Goal: Information Seeking & Learning: Learn about a topic

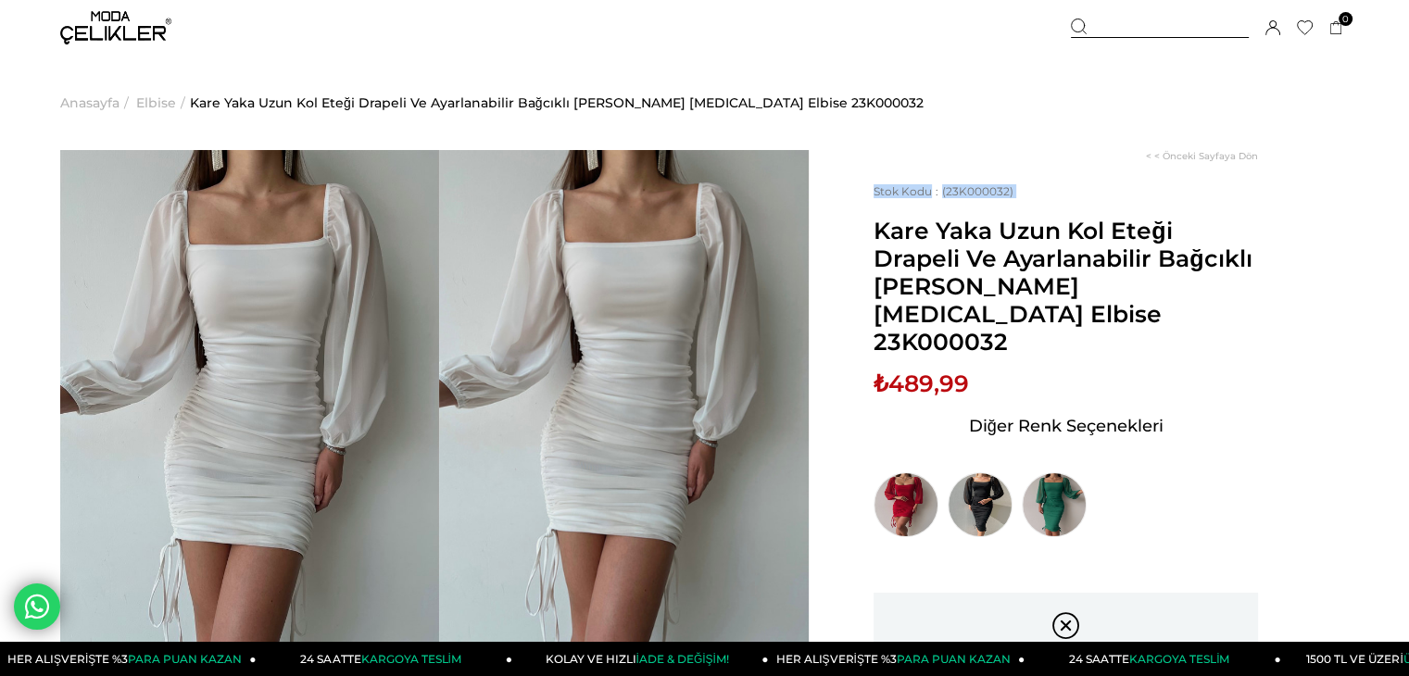
drag, startPoint x: 863, startPoint y: 223, endPoint x: 877, endPoint y: 234, distance: 17.8
click at [877, 234] on div "< < Önceki Sayfaya Dön Stok Kodu (23K000032) Kare Yaka Uzun Kol Eteği Drapeli V…" at bounding box center [1078, 612] width 540 height 924
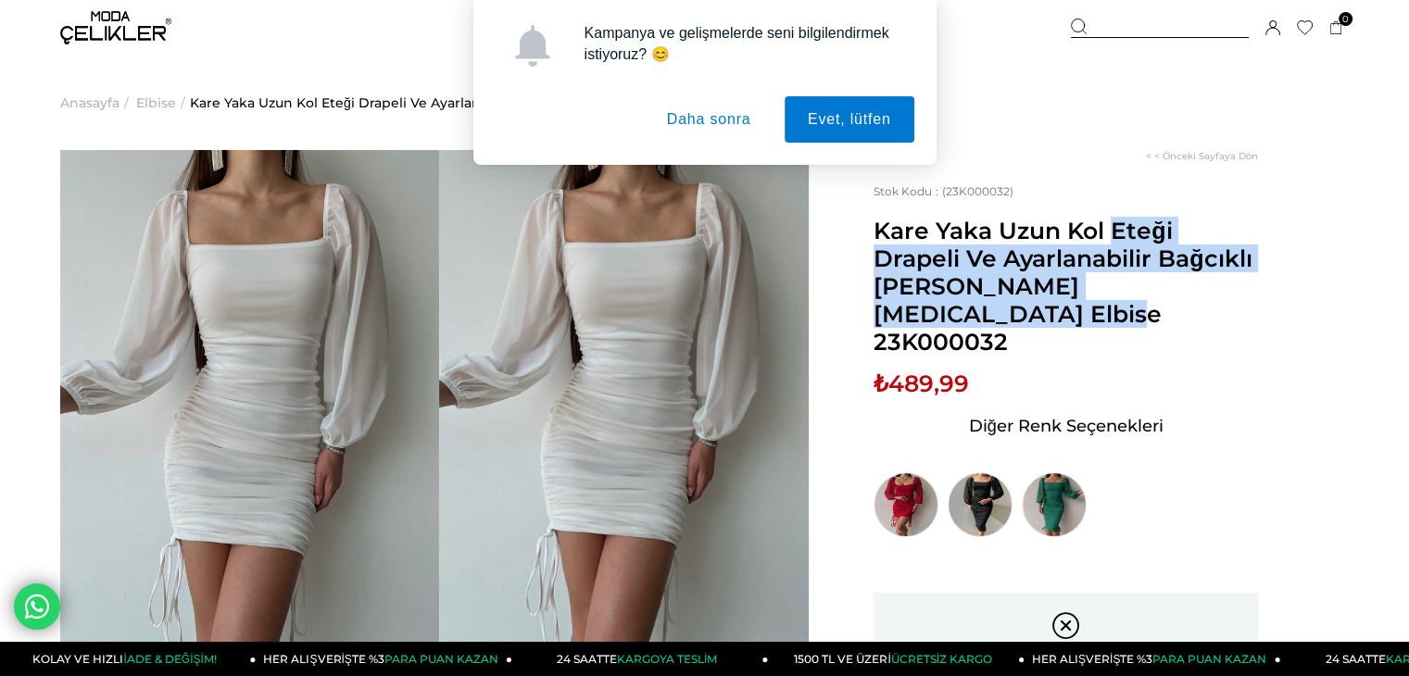
drag, startPoint x: 884, startPoint y: 236, endPoint x: 1078, endPoint y: 300, distance: 203.8
click at [1078, 300] on span "Kare Yaka Uzun Kol Eteği Drapeli Ve Ayarlanabilir Bağcıklı [PERSON_NAME] [MEDIC…" at bounding box center [1065, 286] width 384 height 139
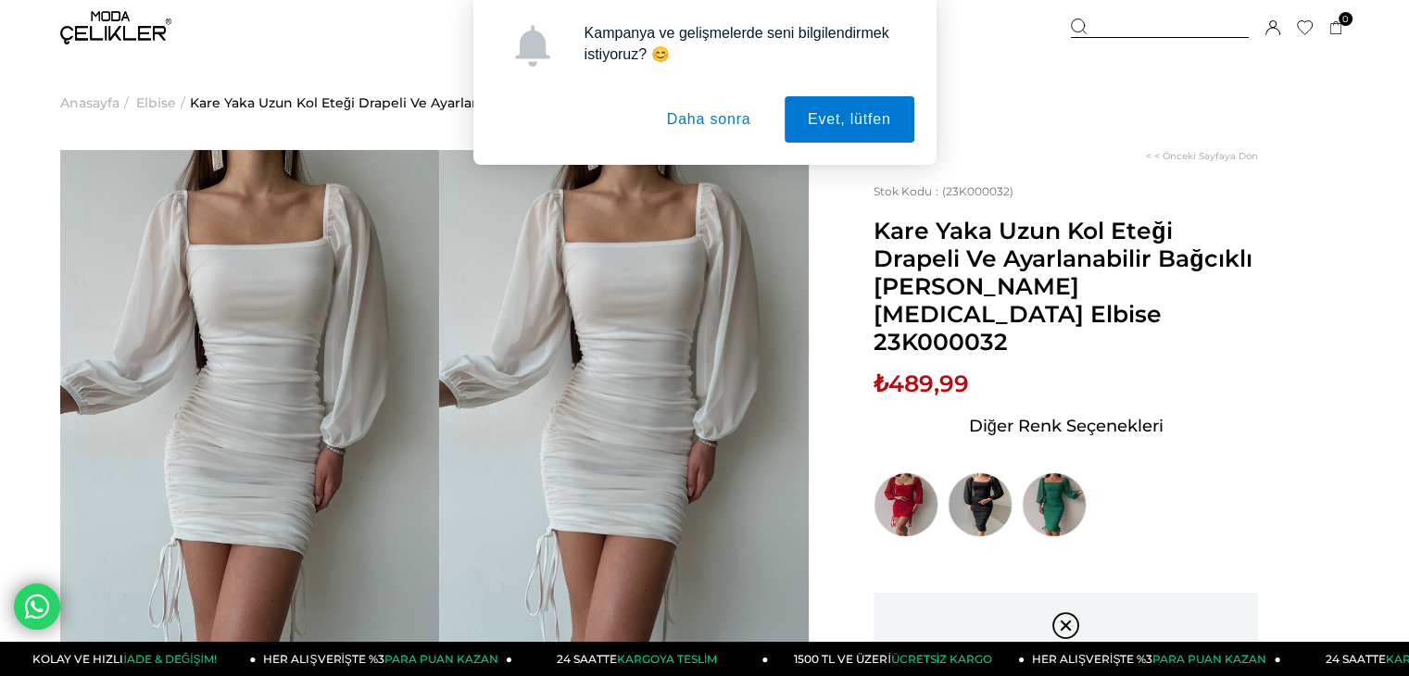
click at [863, 197] on div "< < Önceki Sayfaya Dön Stok Kodu (23K000032) Kare Yaka Uzun Kol Eteği Drapeli V…" at bounding box center [1078, 612] width 540 height 924
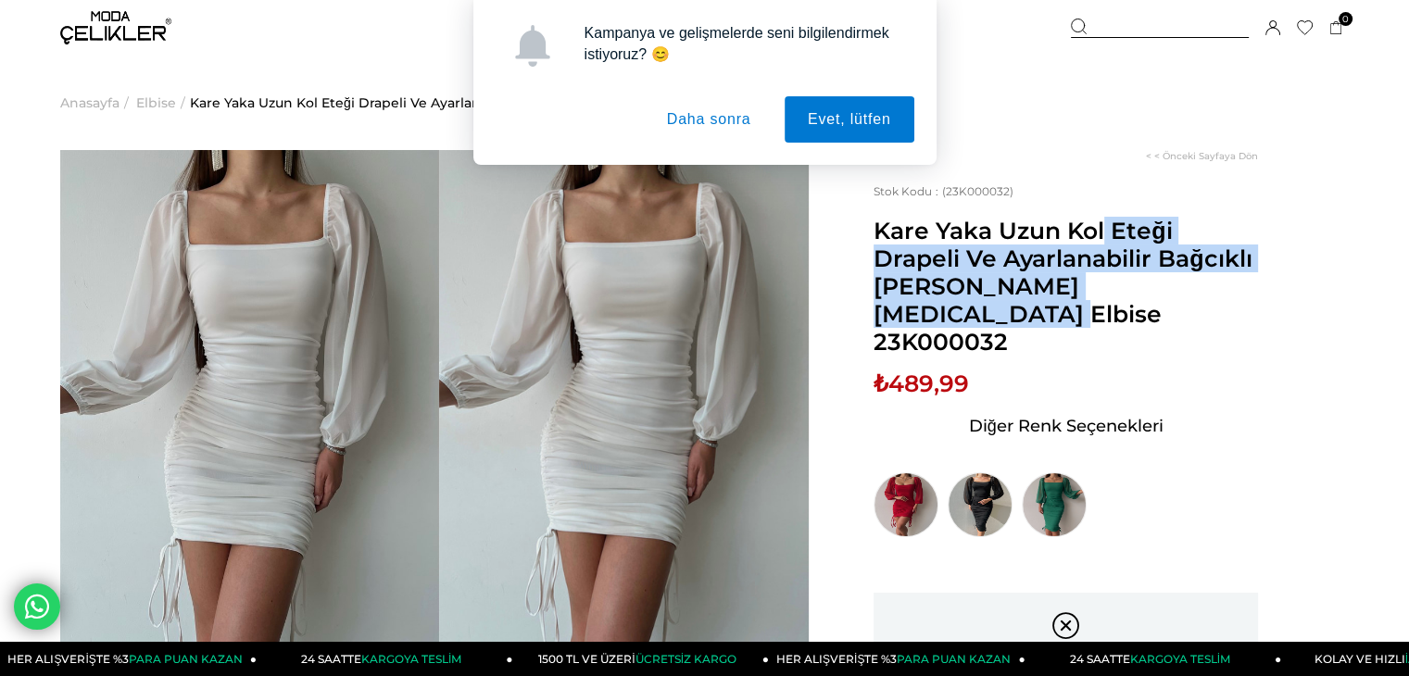
drag, startPoint x: 875, startPoint y: 231, endPoint x: 1003, endPoint y: 297, distance: 144.1
click at [1003, 297] on span "Kare Yaka Uzun Kol Eteği Drapeli Ve Ayarlanabilir Bağcıklı [PERSON_NAME] [MEDIC…" at bounding box center [1065, 286] width 384 height 139
copy span "Kare Yaka Uzun Kol Eteği Drapeli Ve Ayarlanabilir Bağcıklı [PERSON_NAME]"
click at [420, 507] on video at bounding box center [249, 402] width 379 height 505
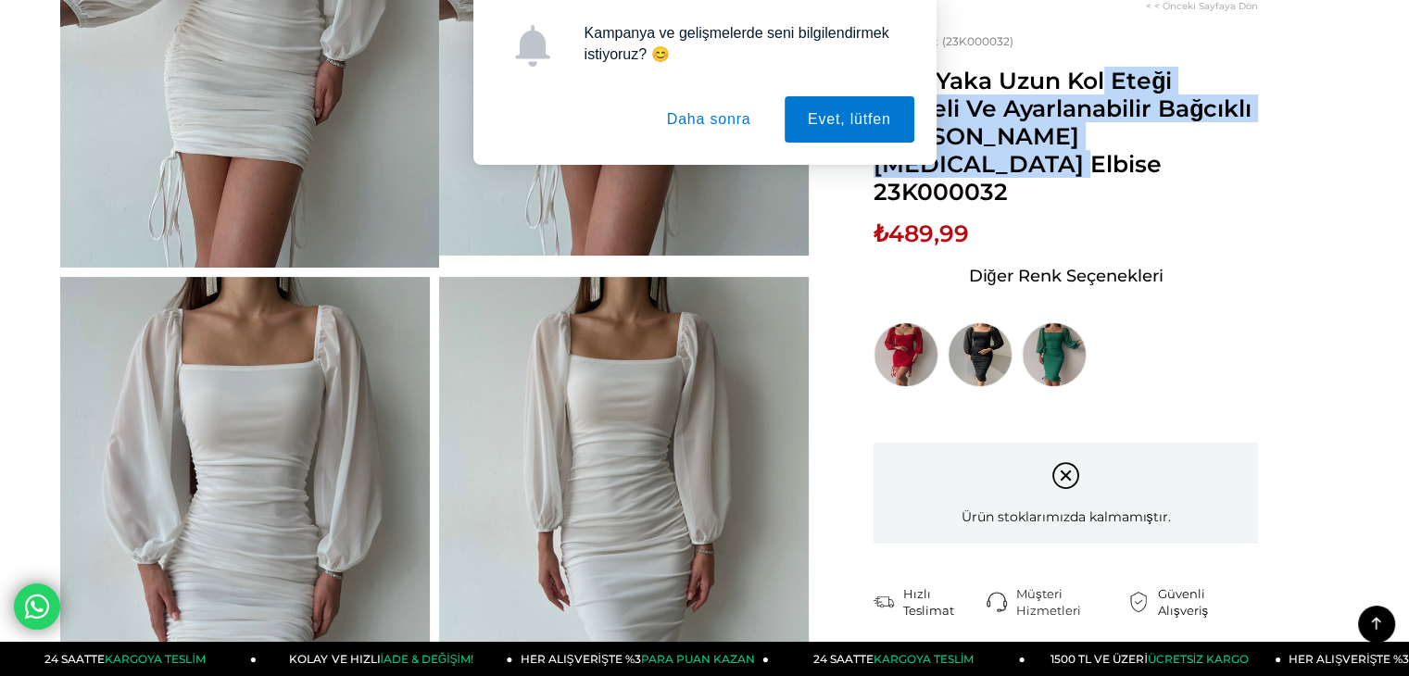
scroll to position [389, 0]
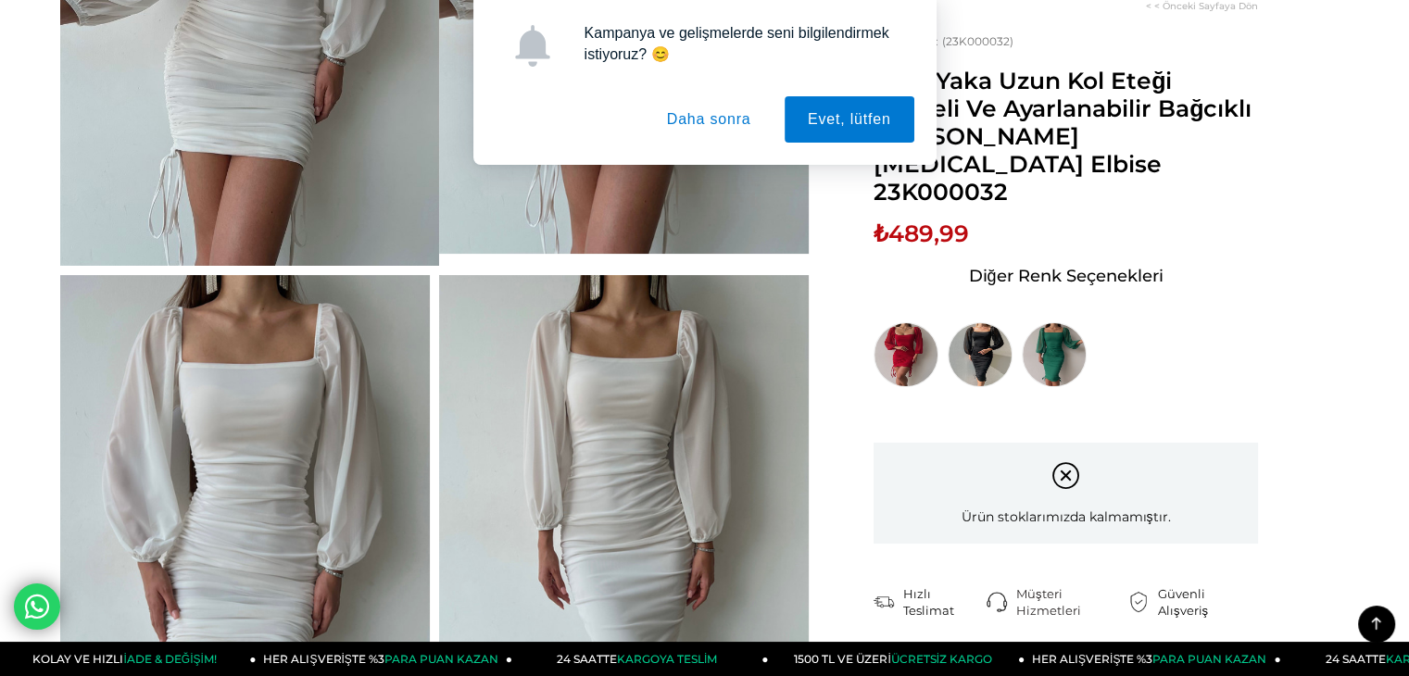
click at [1056, 457] on div "Ürün stoklarımızda kalmamıştır." at bounding box center [1065, 493] width 384 height 101
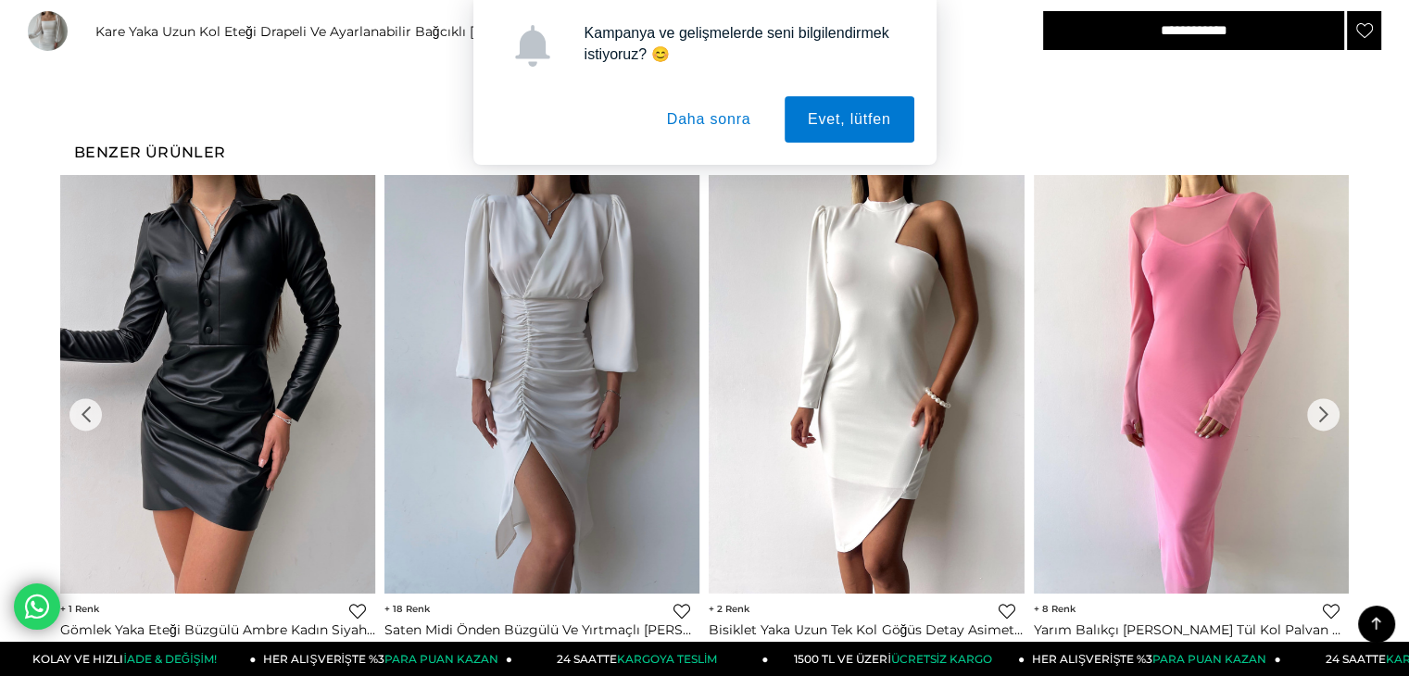
scroll to position [2808, 0]
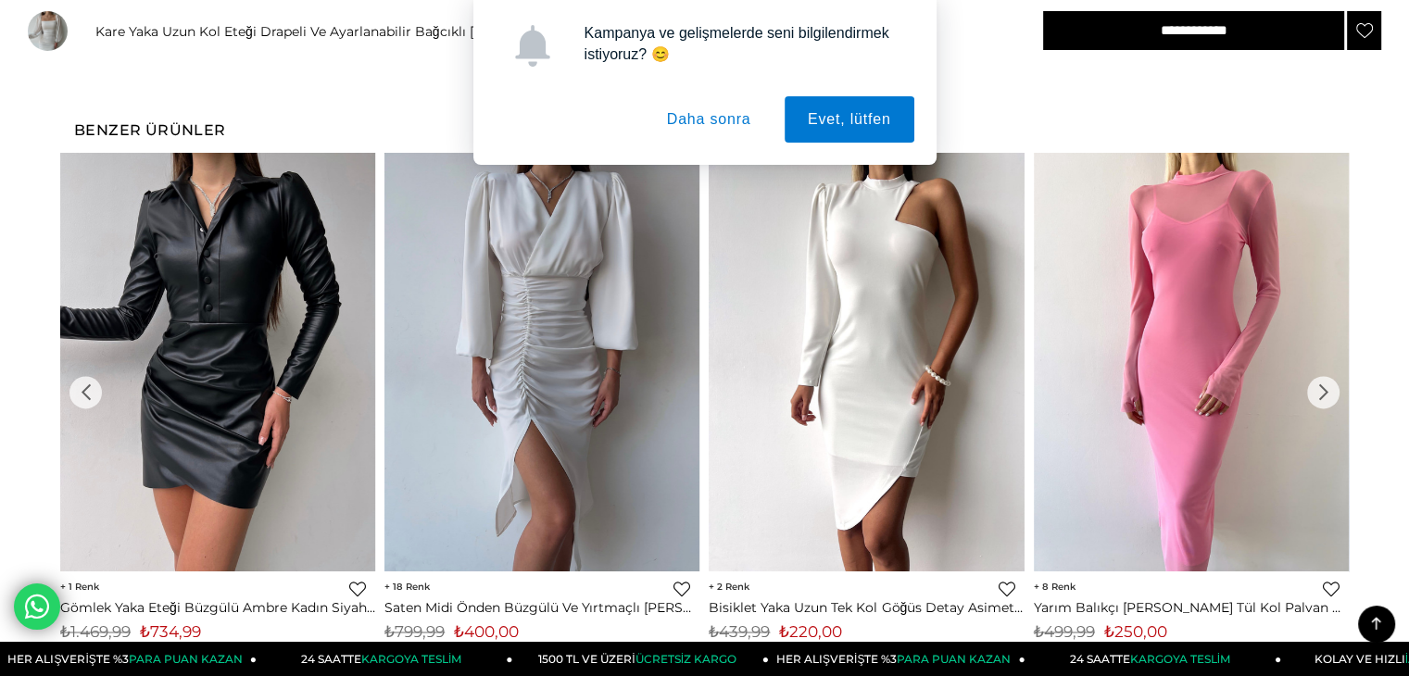
click at [1331, 387] on div "›" at bounding box center [1323, 392] width 32 height 32
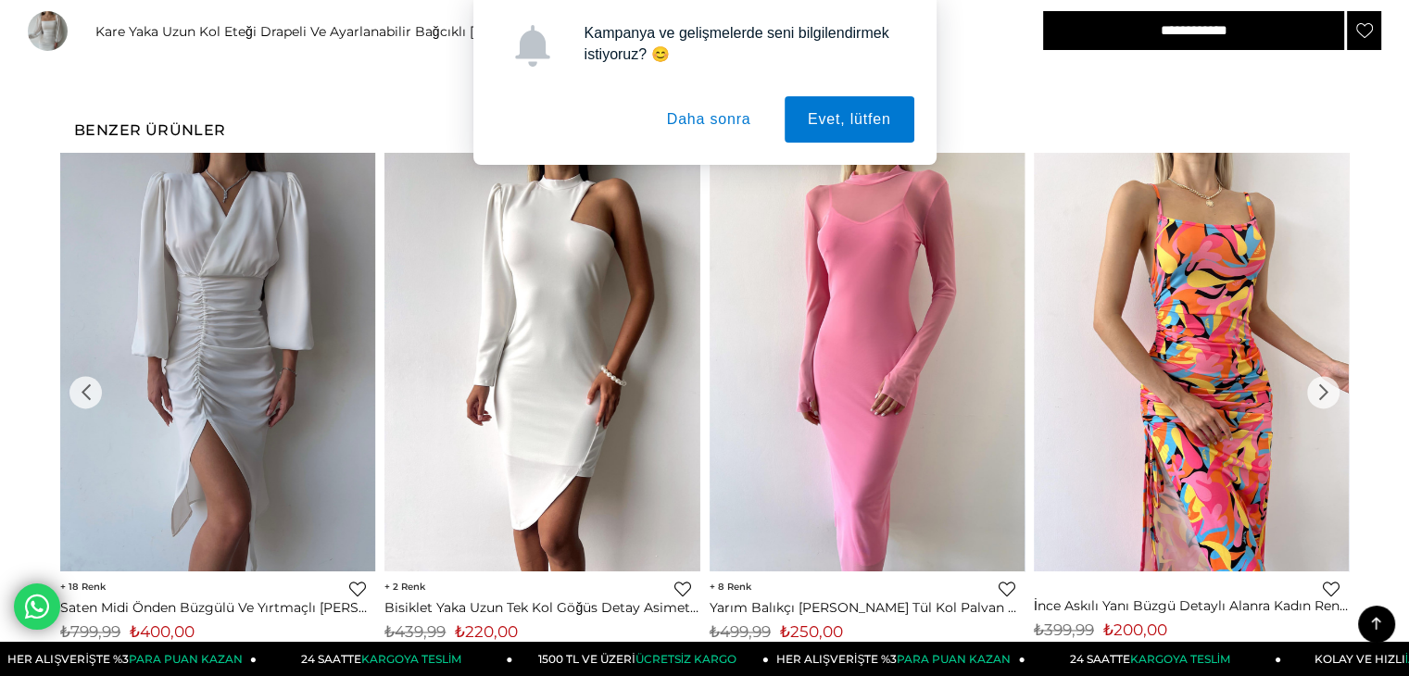
click at [1327, 389] on div "›" at bounding box center [1323, 392] width 32 height 32
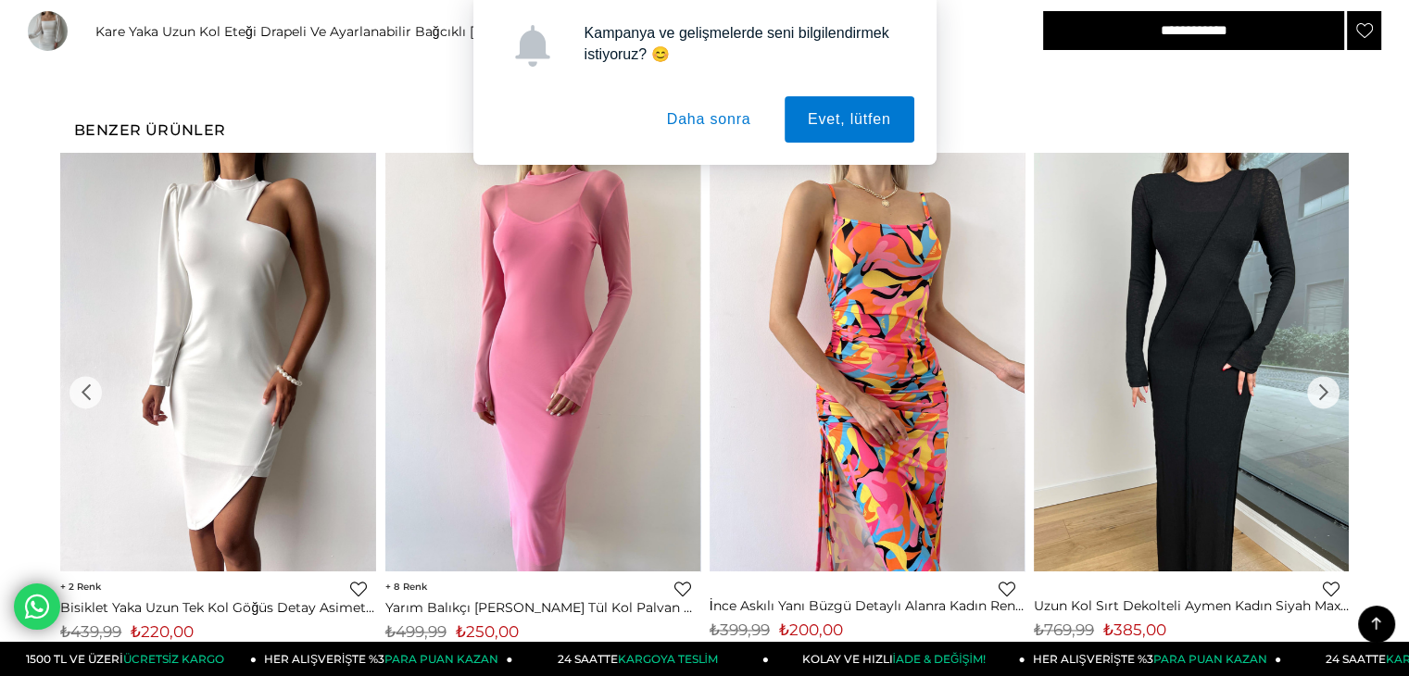
click at [1326, 390] on div "›" at bounding box center [1323, 392] width 32 height 32
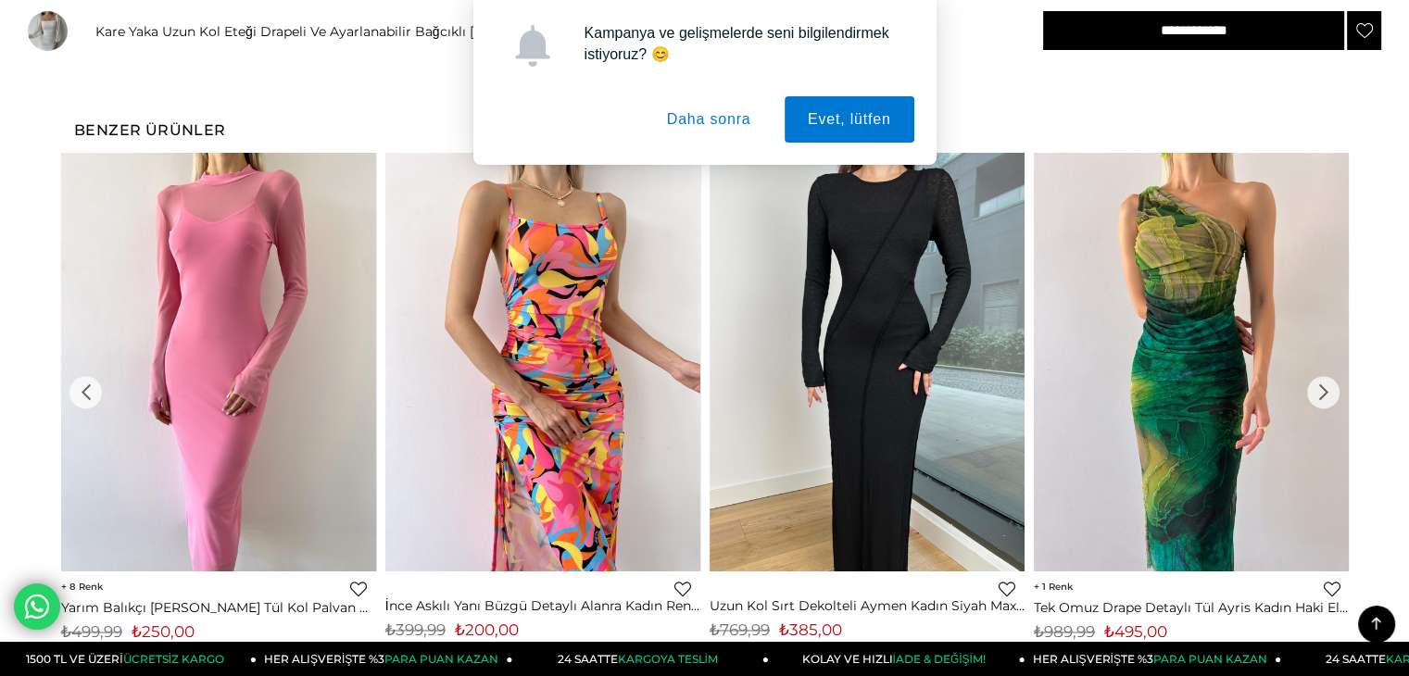
click at [1326, 390] on div "›" at bounding box center [1323, 392] width 32 height 32
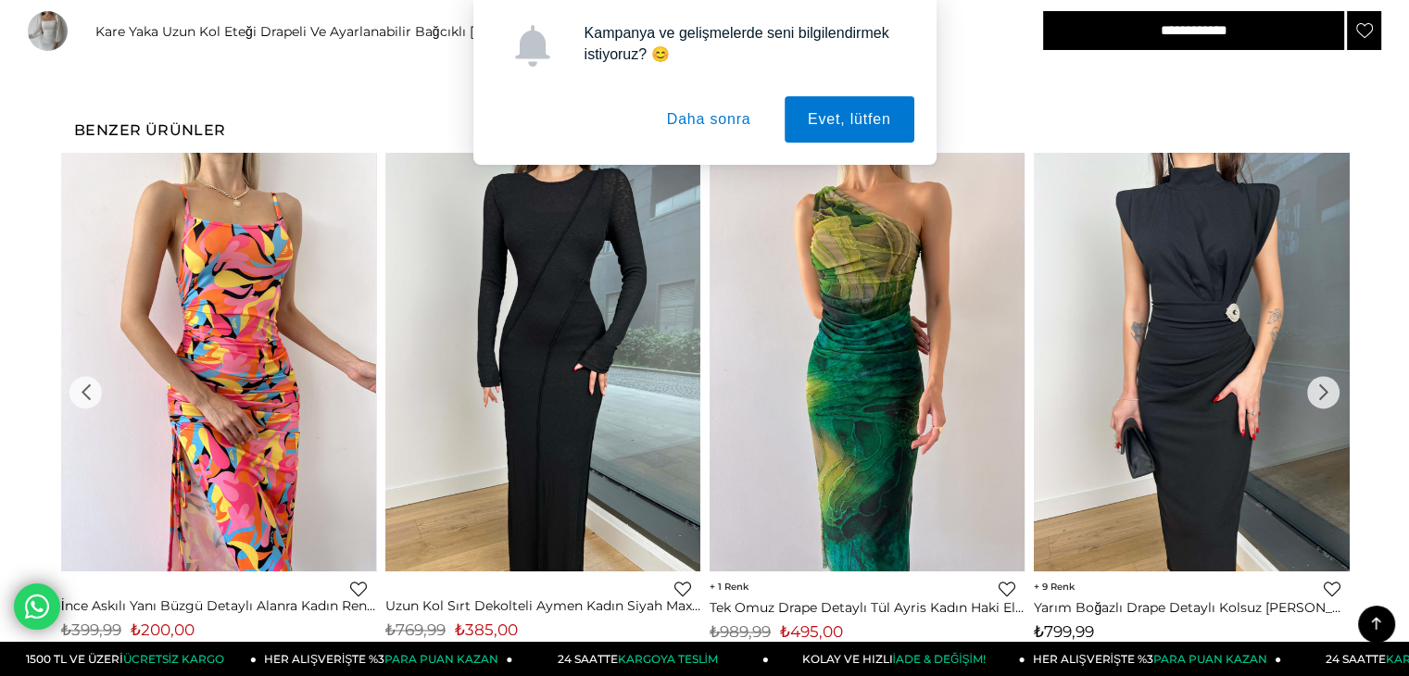
click at [1326, 390] on div "›" at bounding box center [1323, 392] width 32 height 32
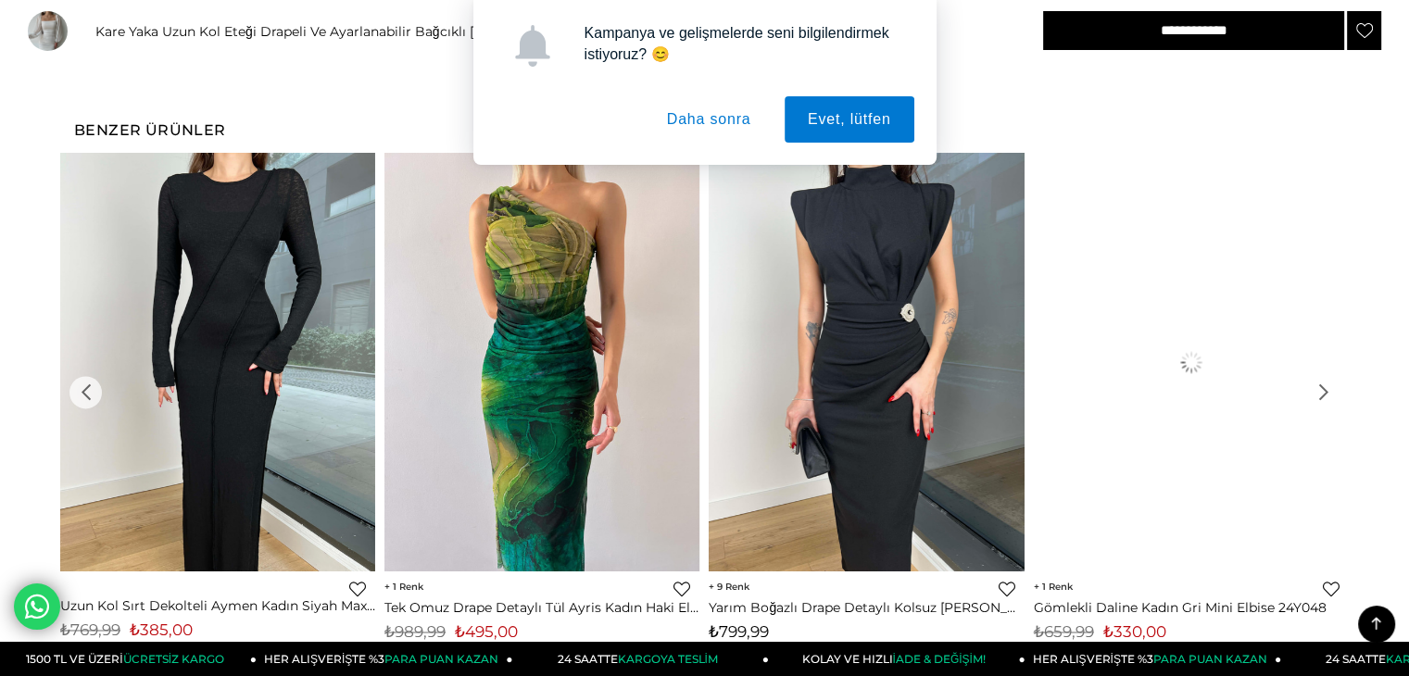
click at [1326, 390] on div "›" at bounding box center [1323, 392] width 32 height 32
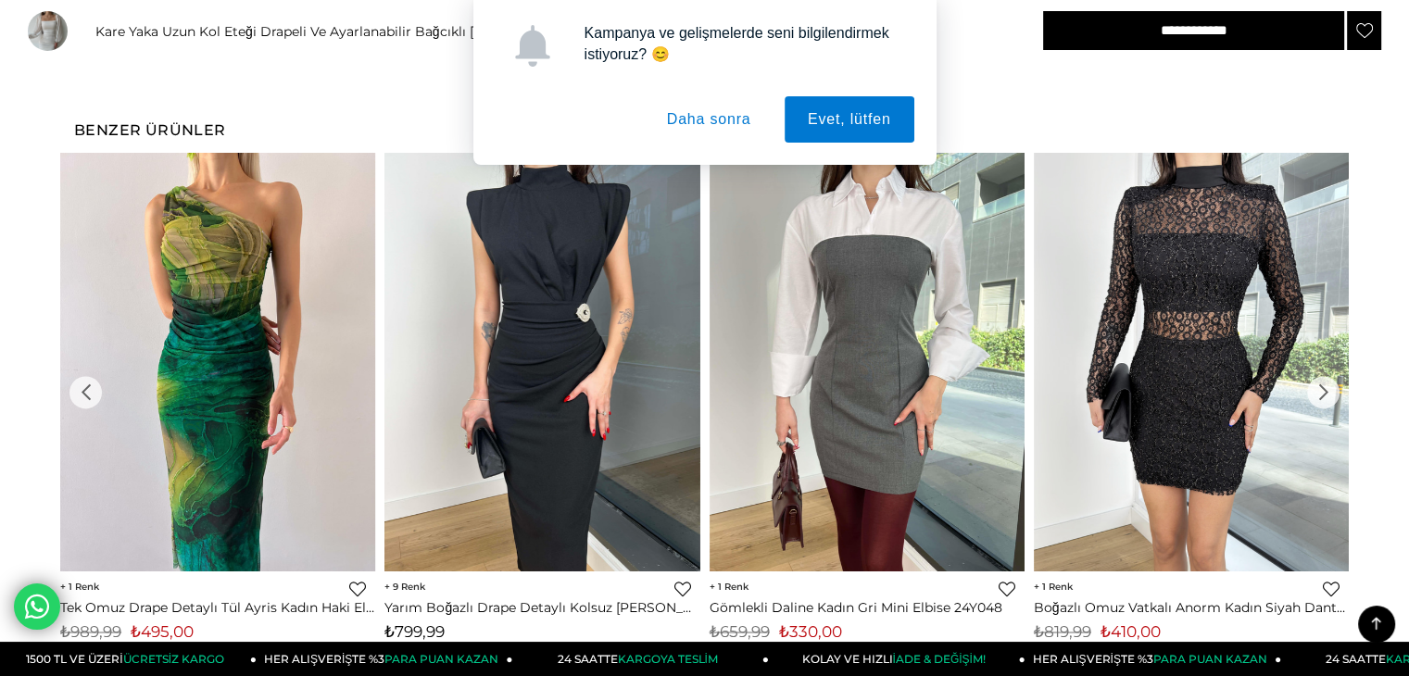
click at [1326, 390] on div "›" at bounding box center [1323, 392] width 32 height 32
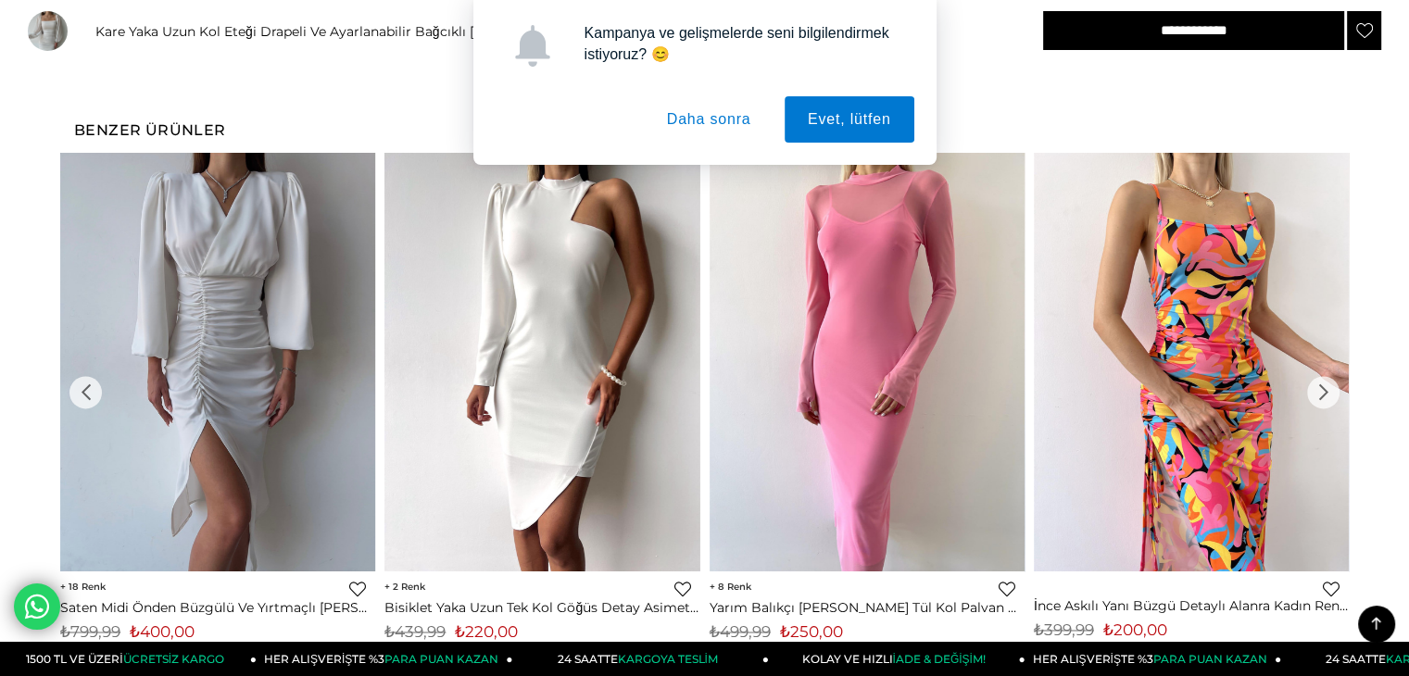
click at [1326, 390] on div "›" at bounding box center [1323, 392] width 32 height 32
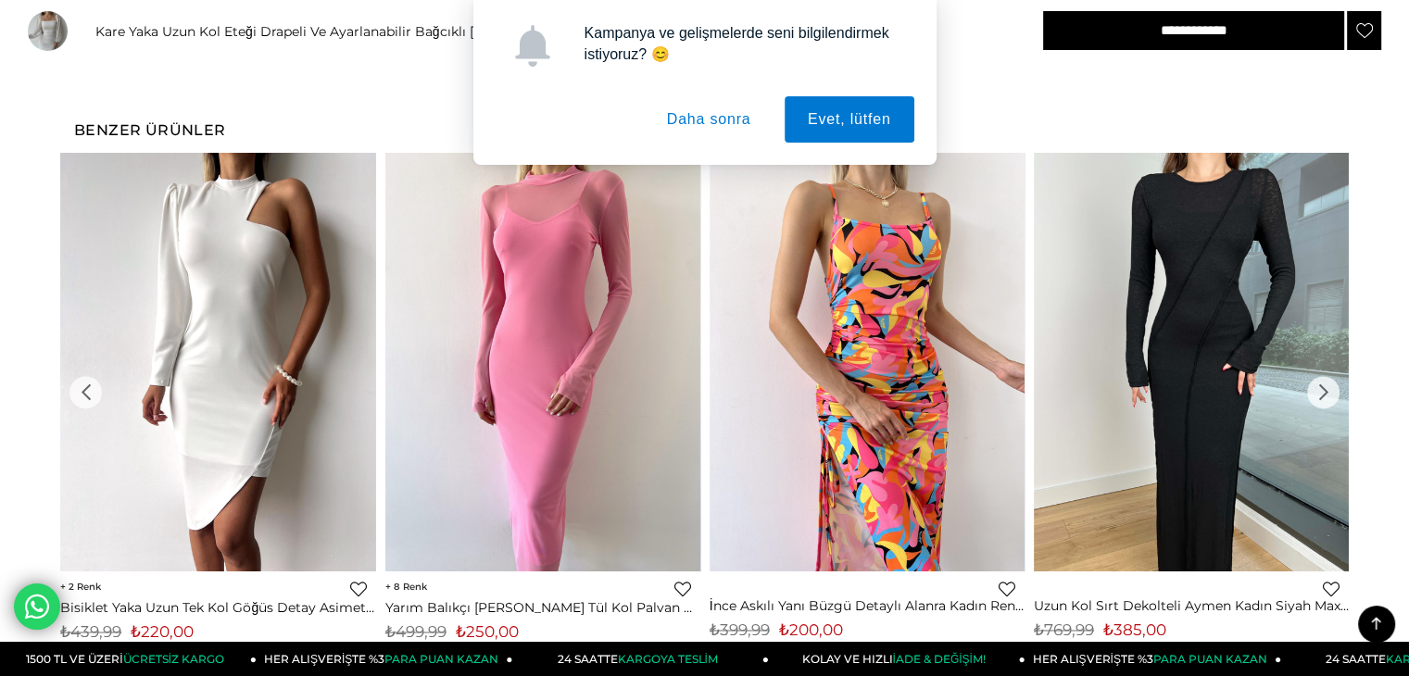
click at [1326, 390] on div "›" at bounding box center [1323, 392] width 32 height 32
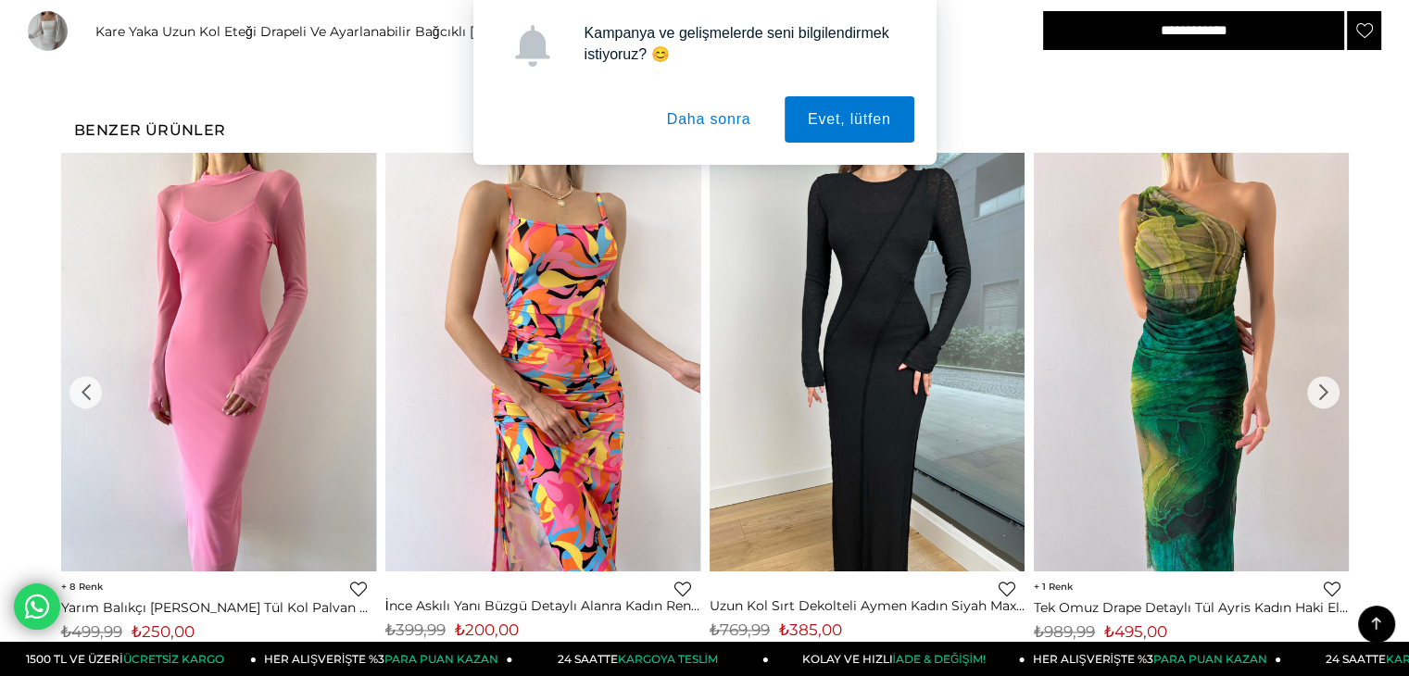
click at [1326, 390] on div "›" at bounding box center [1323, 392] width 32 height 32
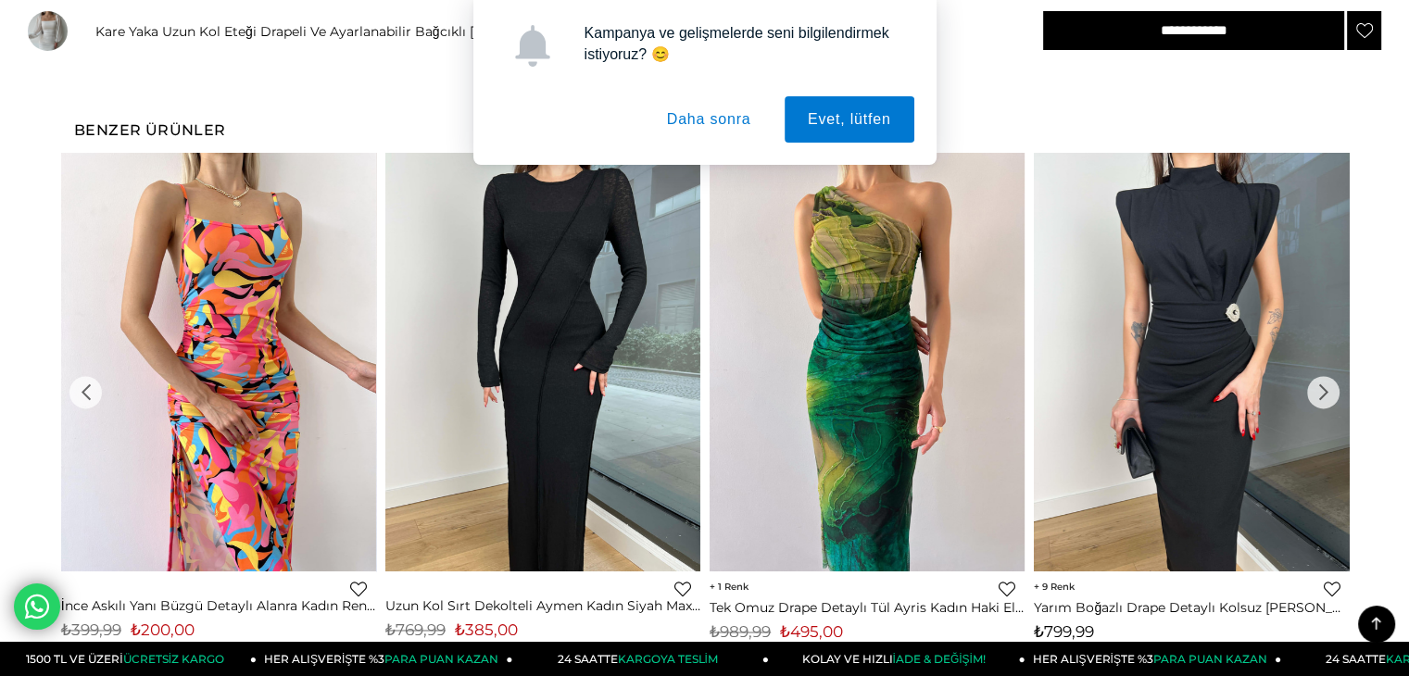
click at [1326, 390] on div "›" at bounding box center [1323, 392] width 32 height 32
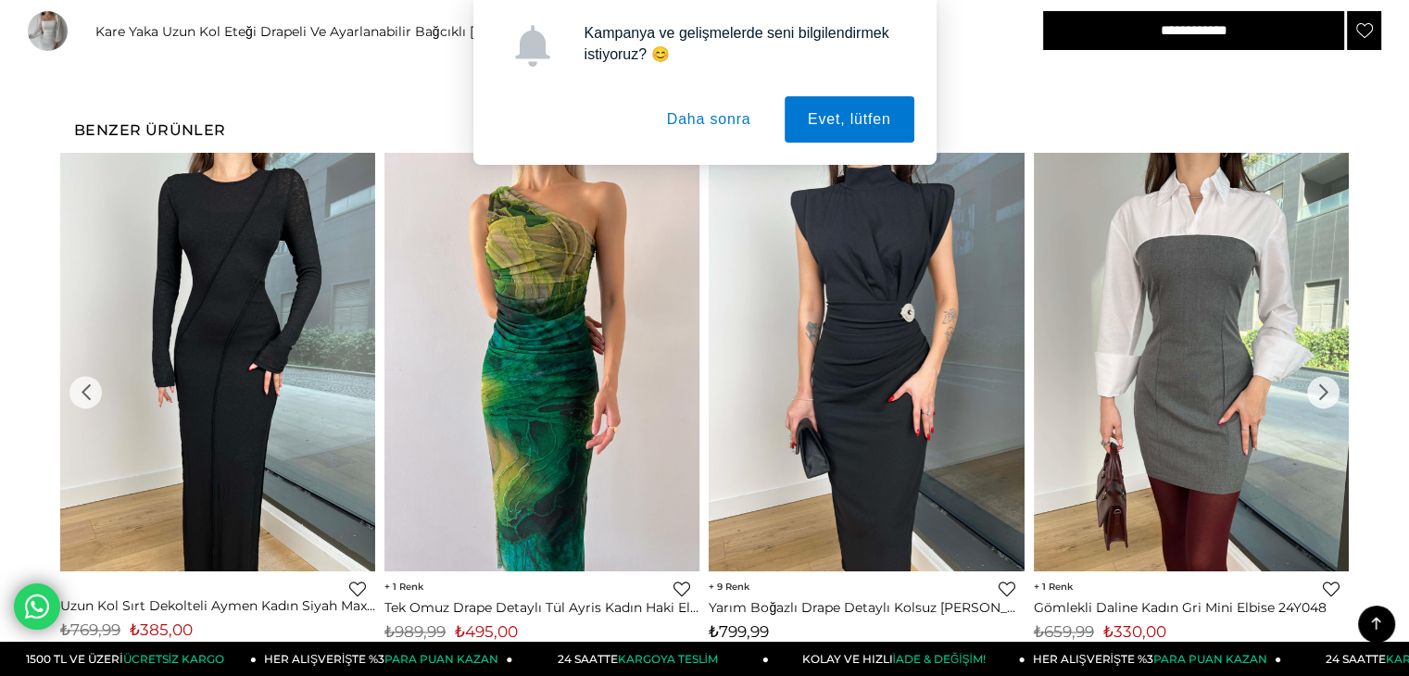
click at [1326, 390] on div "›" at bounding box center [1323, 392] width 32 height 32
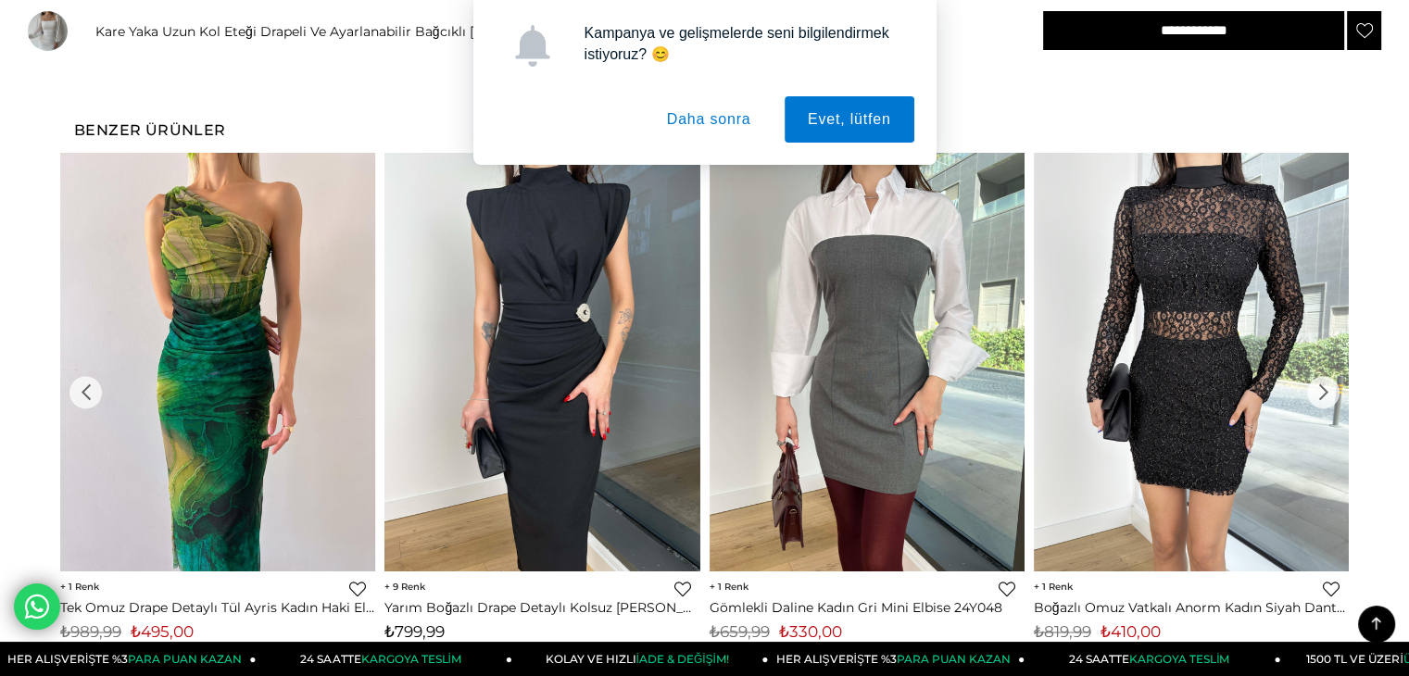
click at [1326, 390] on div "›" at bounding box center [1323, 392] width 32 height 32
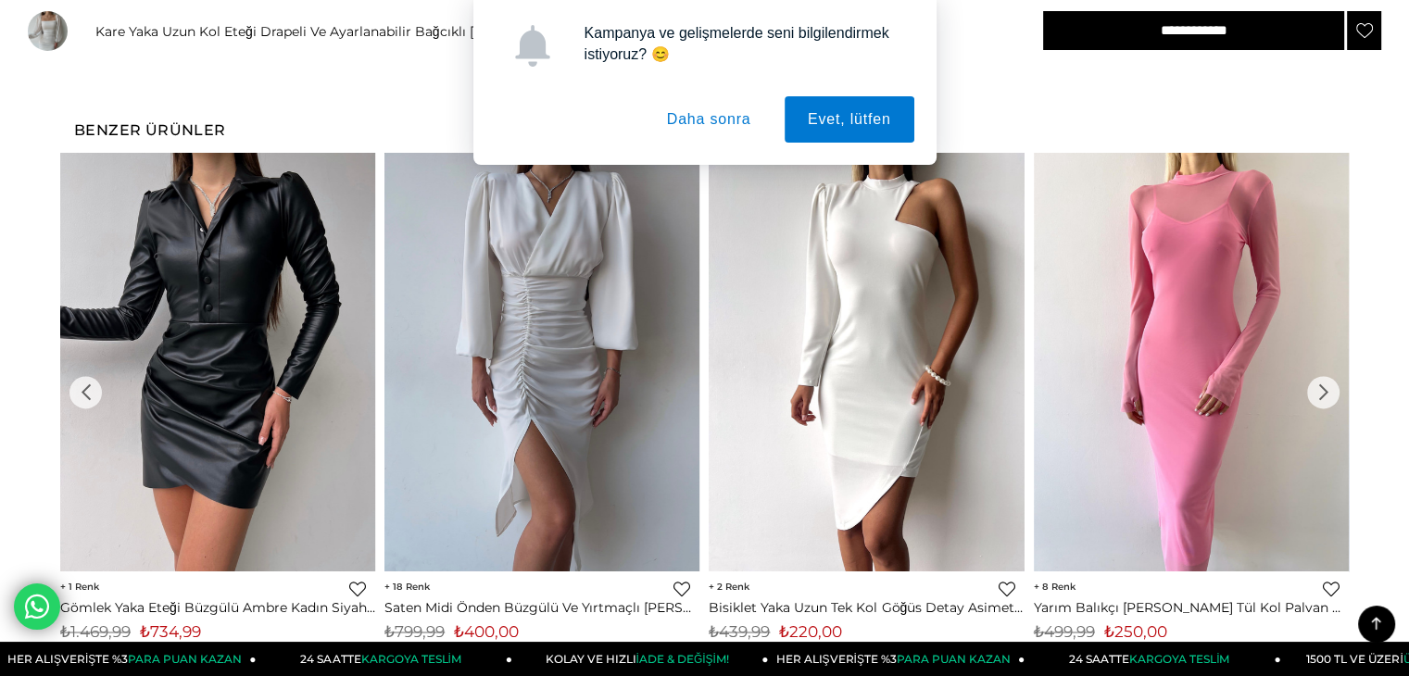
click at [1326, 390] on div "›" at bounding box center [1323, 392] width 32 height 32
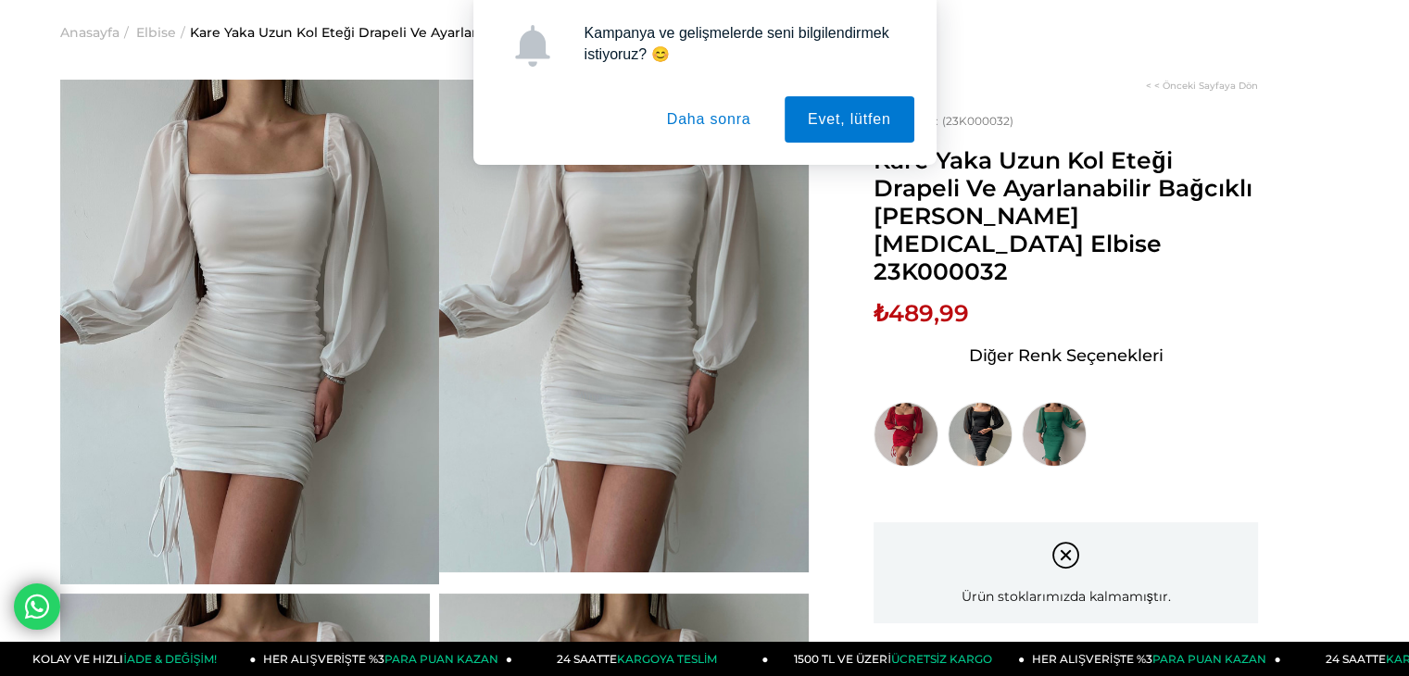
scroll to position [0, 0]
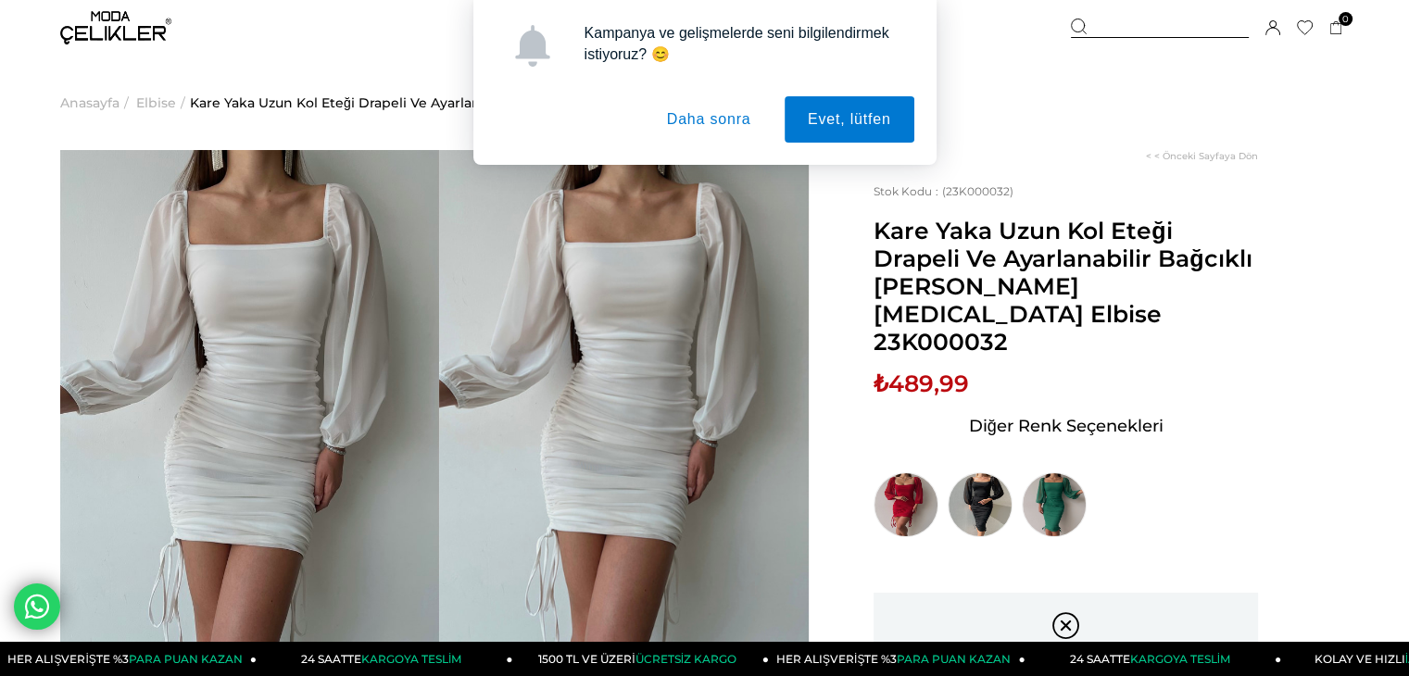
click at [0, 143] on div "Kampanya ve gelişmelerde seni bilgilendirmek istiyoruz? 😊 Evet, lütfen Daha son…" at bounding box center [704, 82] width 1409 height 165
drag, startPoint x: 0, startPoint y: 143, endPoint x: 703, endPoint y: 120, distance: 703.2
click at [703, 120] on div "Kampanya ve gelişmelerde seni bilgilendirmek istiyoruz? 😊 Evet, lütfen Daha son…" at bounding box center [704, 82] width 1409 height 165
click at [703, 120] on button "Daha sonra" at bounding box center [709, 119] width 131 height 46
